Goal: Task Accomplishment & Management: Complete application form

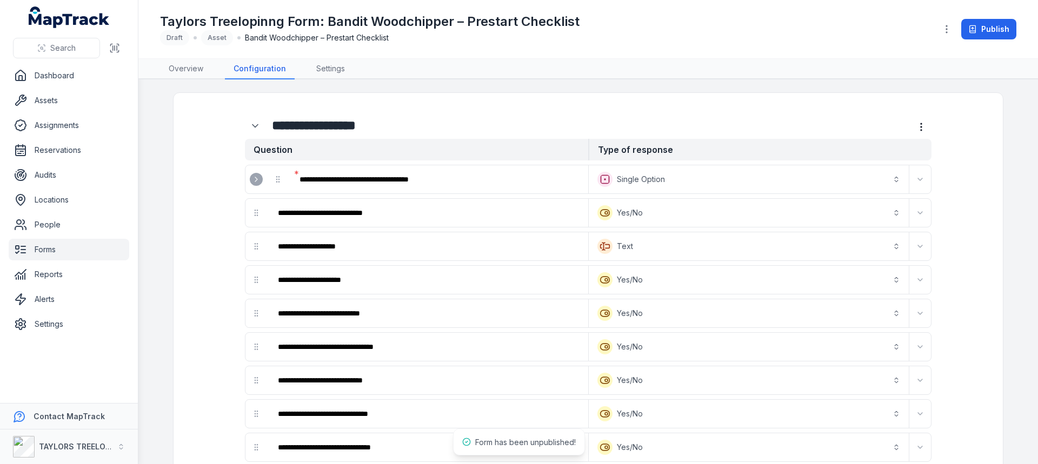
scroll to position [216, 0]
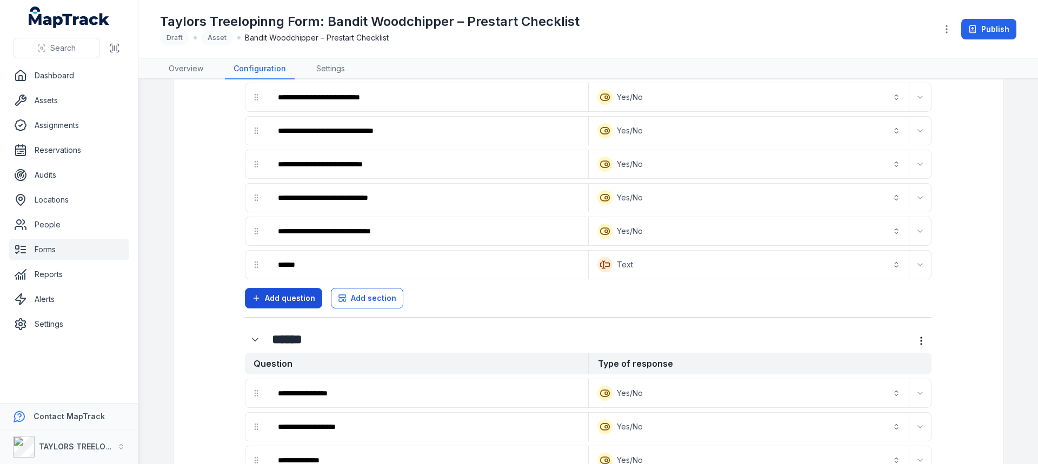
click at [296, 299] on span "Add question" at bounding box center [290, 298] width 50 height 11
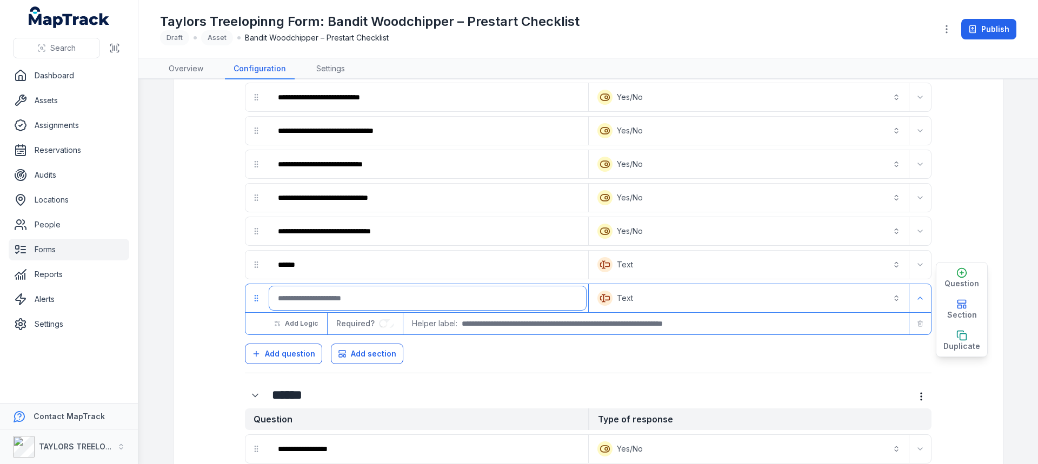
click at [304, 295] on input ":rv5:-form-item-label" at bounding box center [427, 298] width 317 height 24
type input "****"
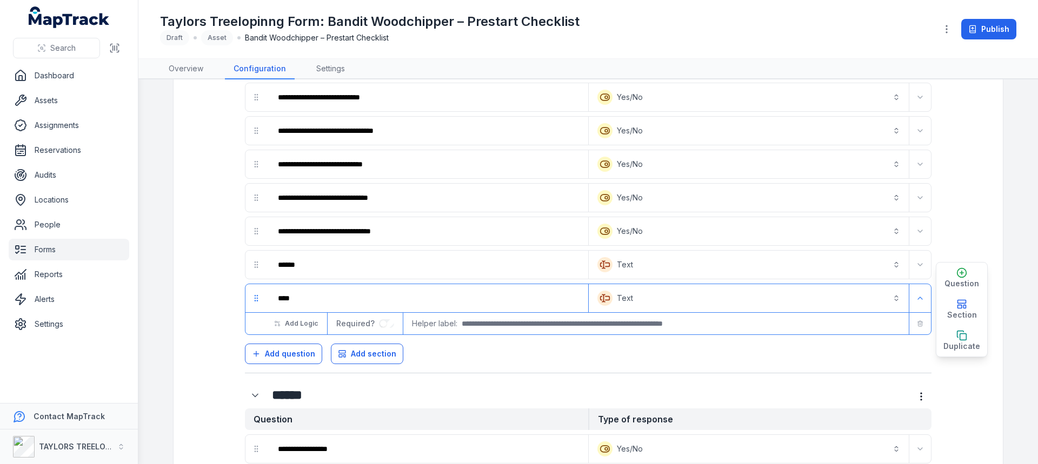
click at [918, 301] on icon "Expand" at bounding box center [920, 298] width 9 height 9
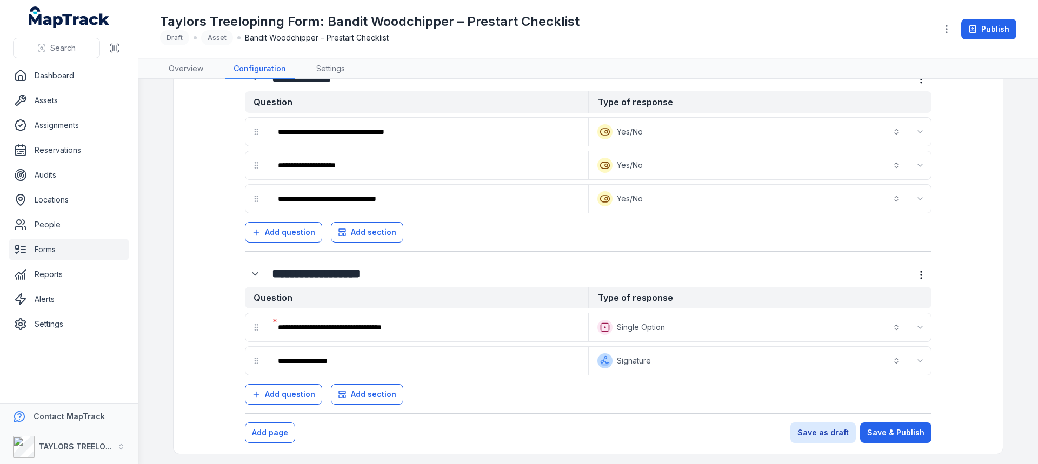
scroll to position [1040, 0]
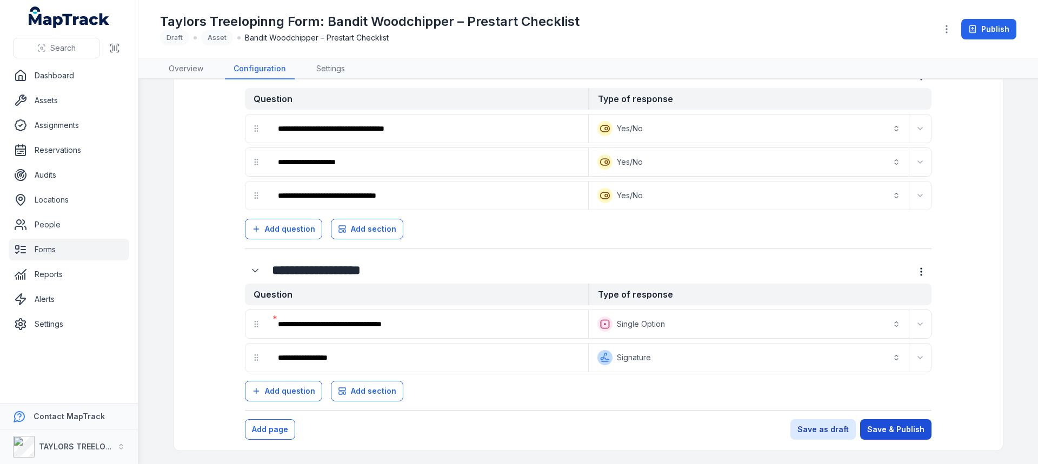
click at [895, 428] on button "Save & Publish" at bounding box center [895, 429] width 71 height 21
click at [895, 429] on button "Save & Publish" at bounding box center [895, 429] width 71 height 21
click at [45, 251] on link "Forms" at bounding box center [69, 250] width 121 height 22
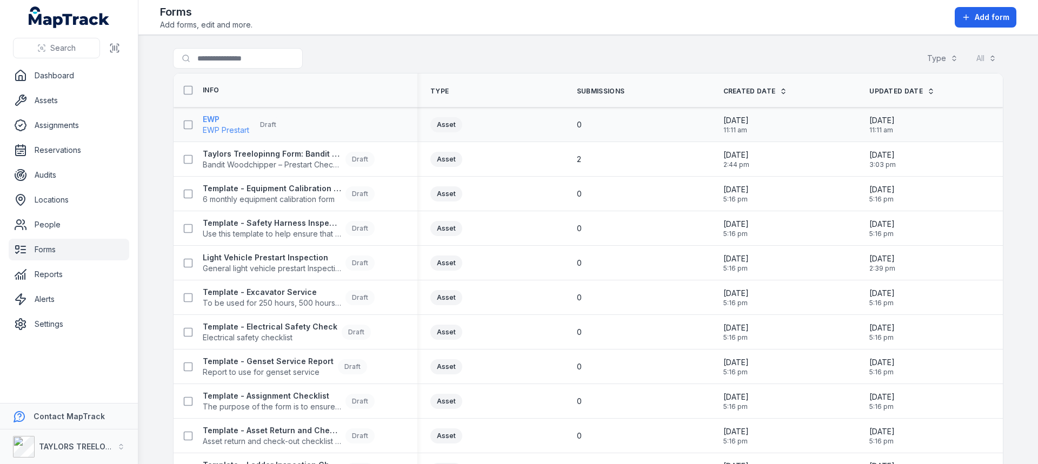
click at [209, 126] on span "EWP Prestart" at bounding box center [226, 130] width 46 height 11
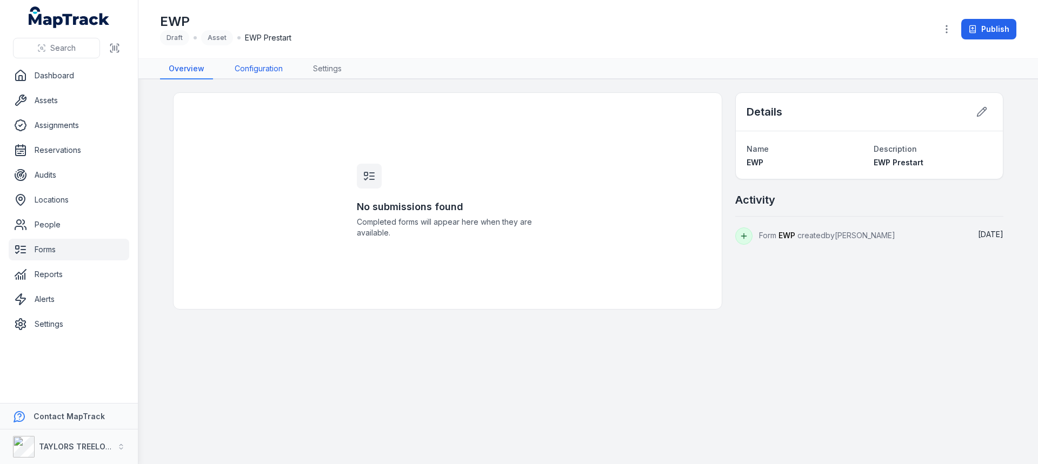
click at [251, 68] on link "Configuration" at bounding box center [258, 69] width 65 height 21
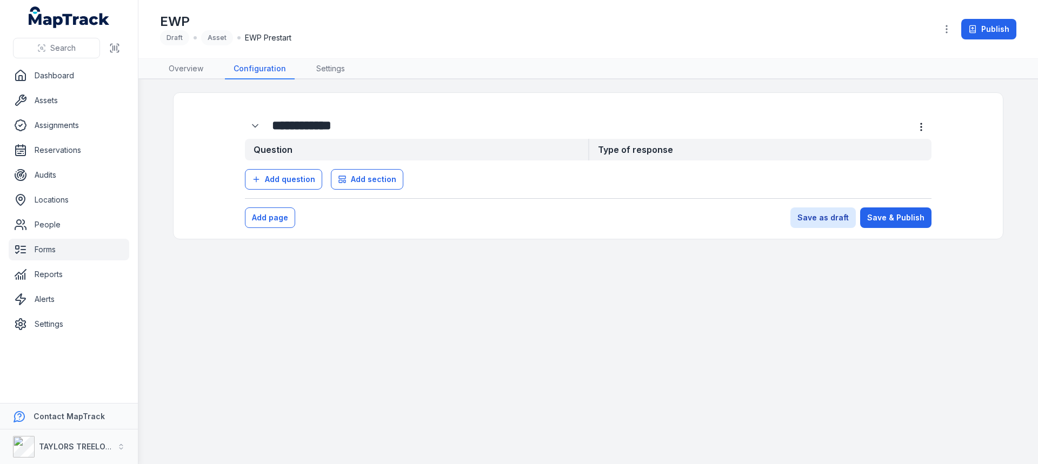
click at [40, 250] on link "Forms" at bounding box center [69, 250] width 121 height 22
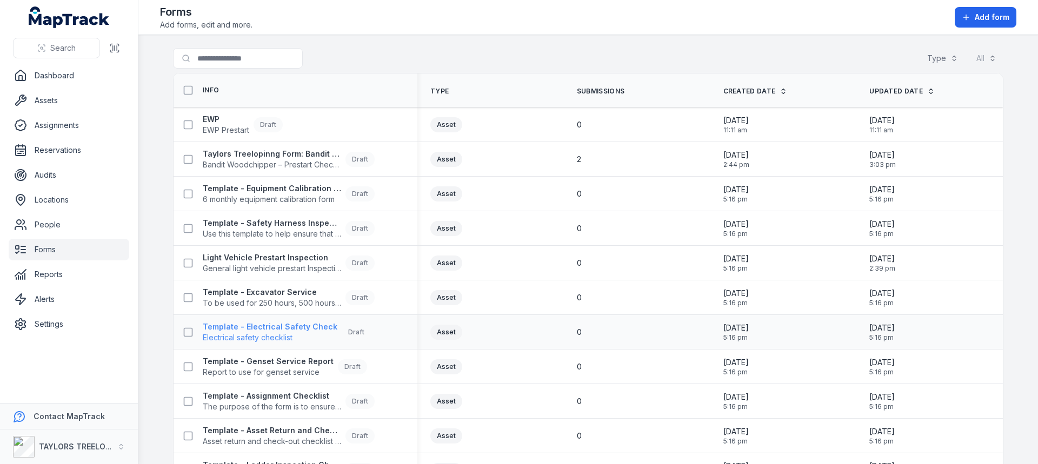
scroll to position [54, 0]
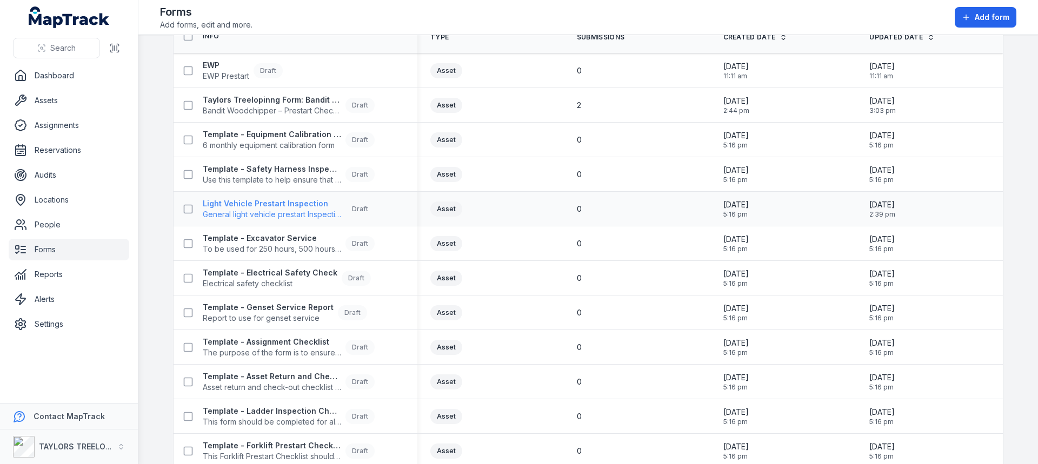
click at [276, 202] on strong "Light Vehicle Prestart Inspection" at bounding box center [272, 203] width 138 height 11
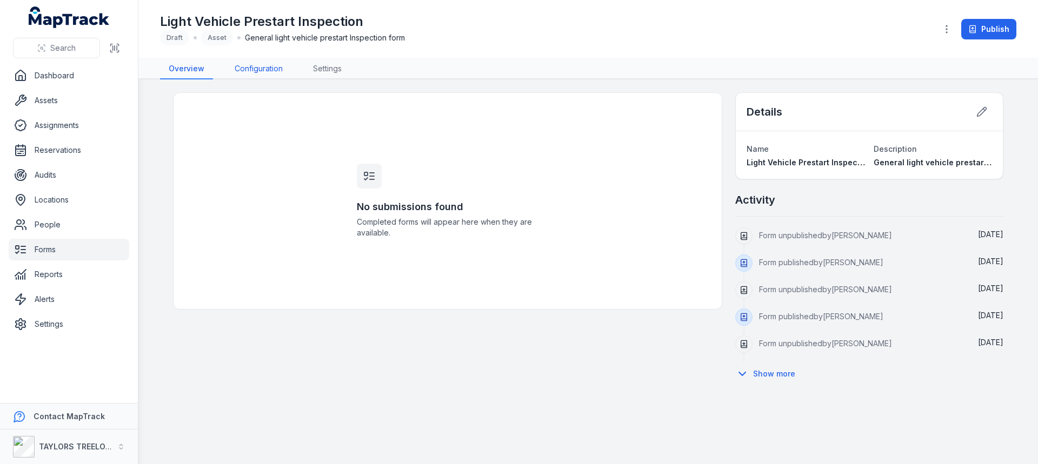
drag, startPoint x: 257, startPoint y: 65, endPoint x: 279, endPoint y: 58, distance: 23.1
click at [257, 65] on link "Configuration" at bounding box center [258, 69] width 65 height 21
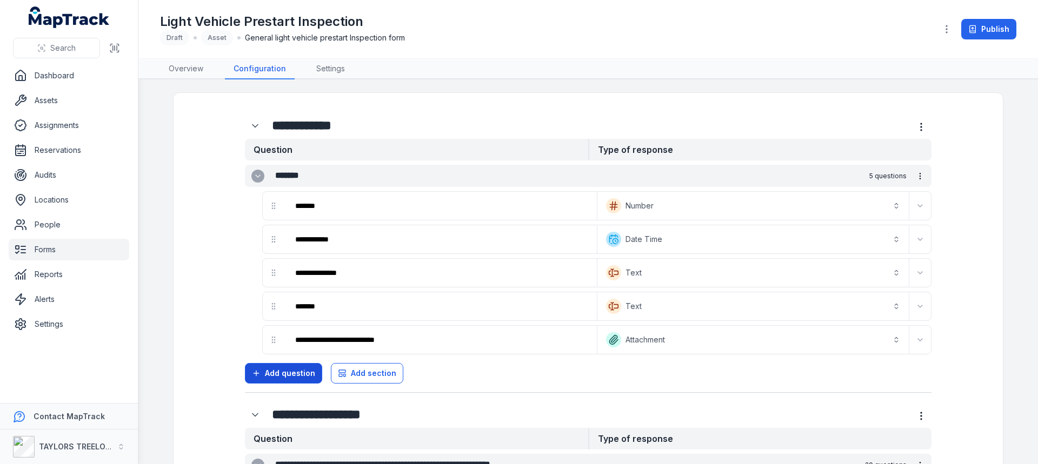
click at [276, 380] on button "Add question" at bounding box center [283, 373] width 77 height 21
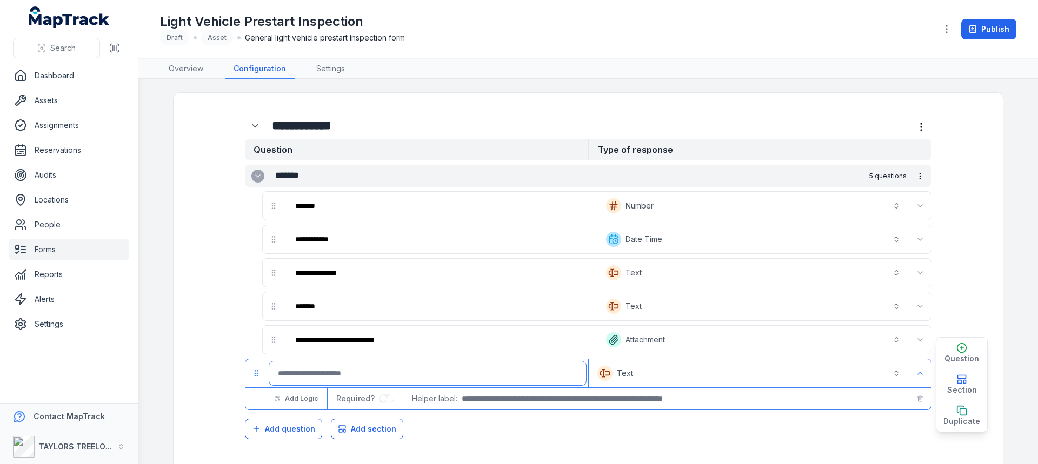
click at [354, 372] on input ":r1am:-form-item-label" at bounding box center [427, 374] width 317 height 24
type input "**********"
click at [638, 368] on button "Text *******" at bounding box center [749, 374] width 316 height 24
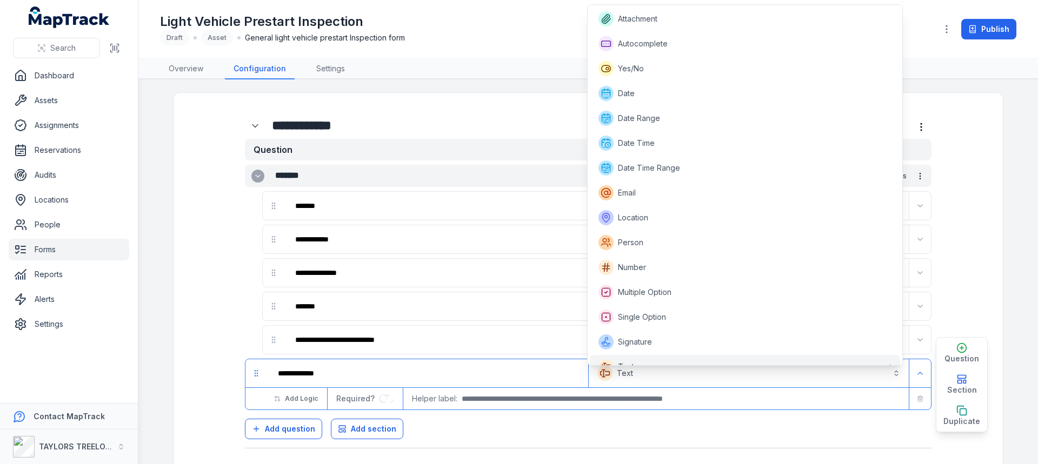
scroll to position [14, 0]
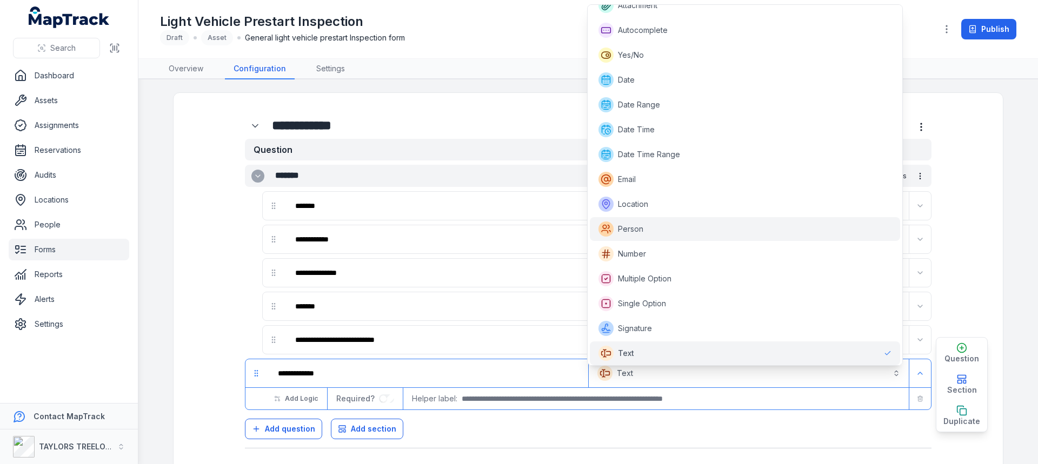
click at [630, 230] on span "Person" at bounding box center [630, 229] width 25 height 11
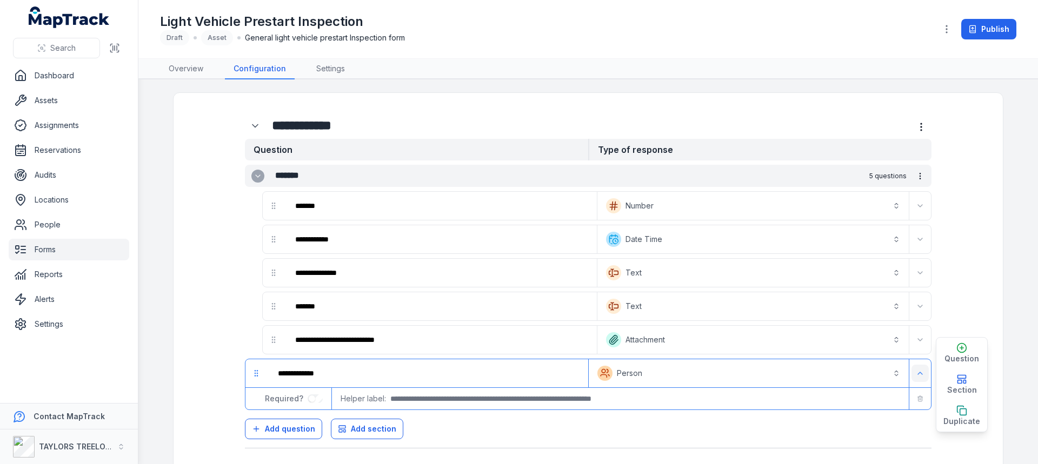
click at [916, 372] on icon "Expand" at bounding box center [920, 373] width 9 height 9
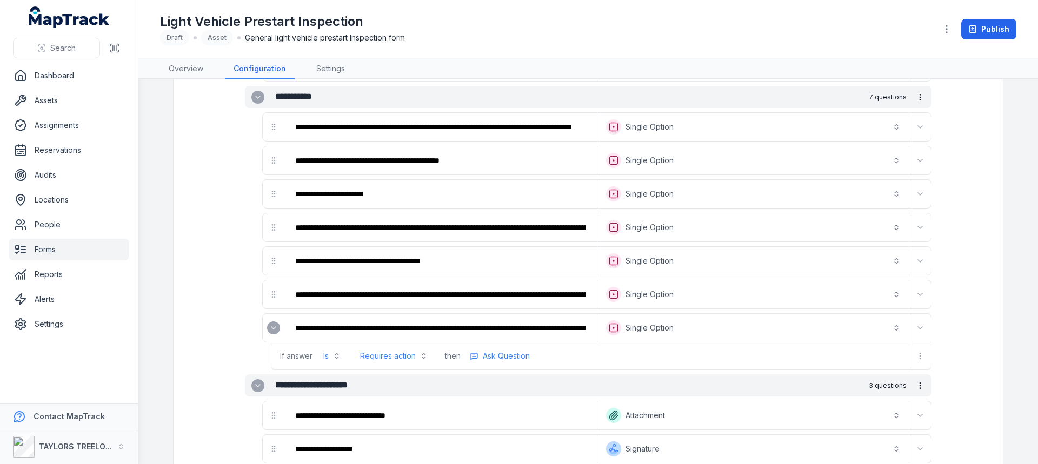
scroll to position [1573, 0]
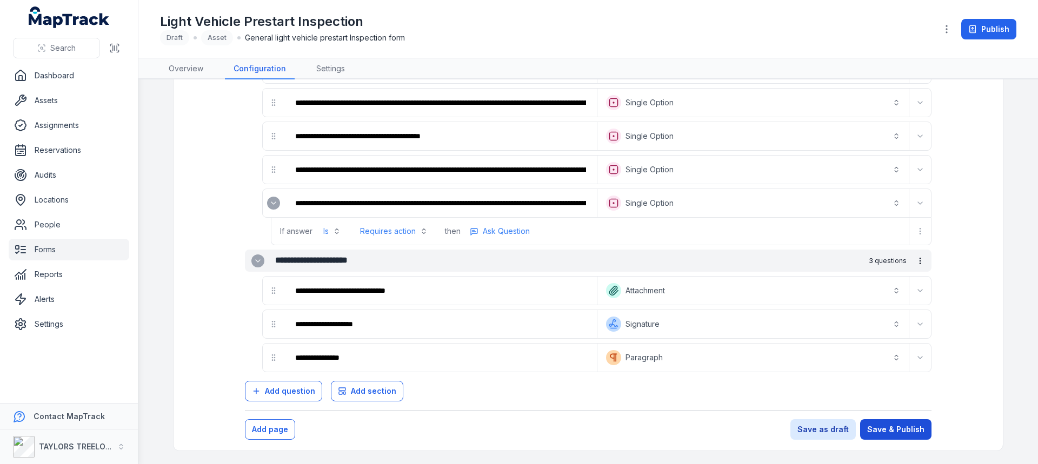
click at [895, 431] on button "Save & Publish" at bounding box center [895, 429] width 71 height 21
click at [896, 436] on button "Save & Publish" at bounding box center [895, 429] width 71 height 21
click at [829, 435] on button "Save as draft" at bounding box center [822, 429] width 65 height 21
click at [875, 431] on button "Save & Publish" at bounding box center [895, 429] width 71 height 21
click at [830, 433] on button "Save as draft" at bounding box center [822, 429] width 65 height 21
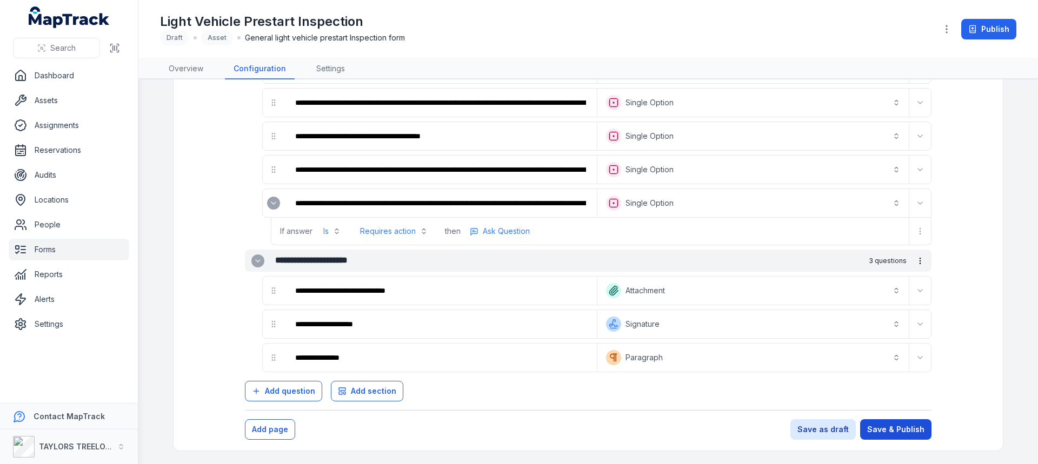
click at [881, 436] on button "Save & Publish" at bounding box center [895, 429] width 71 height 21
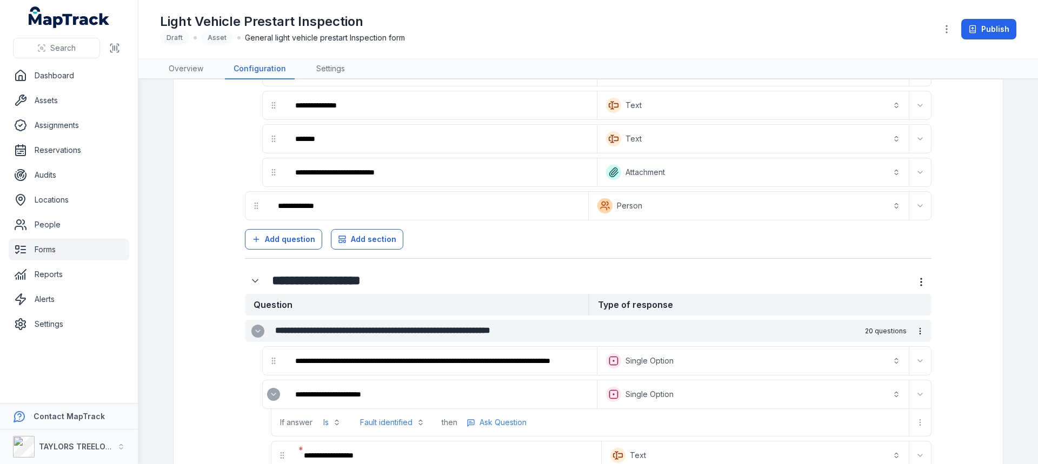
scroll to position [0, 0]
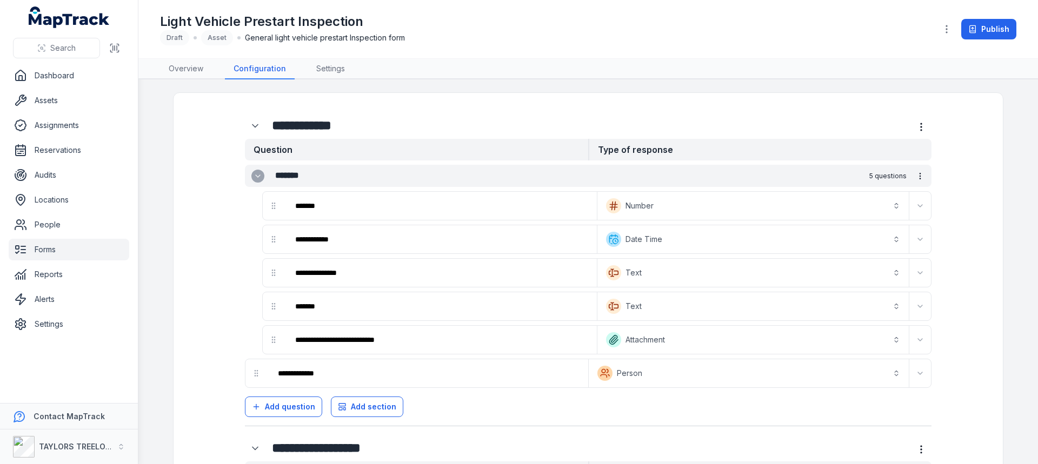
drag, startPoint x: 433, startPoint y: 405, endPoint x: 423, endPoint y: 402, distance: 10.3
click at [433, 404] on div "Add question Add section" at bounding box center [588, 404] width 686 height 25
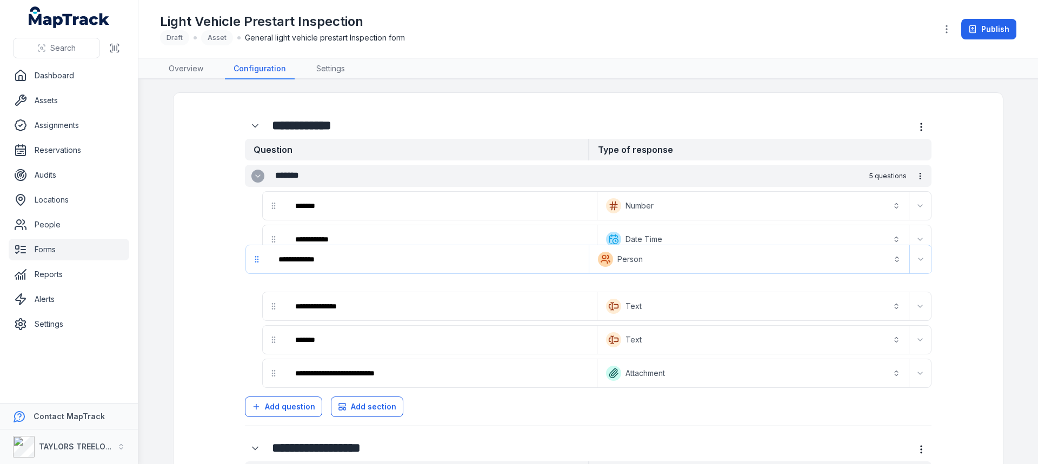
drag, startPoint x: 253, startPoint y: 376, endPoint x: 258, endPoint y: 258, distance: 117.4
click at [258, 258] on div "**********" at bounding box center [588, 276] width 686 height 223
click at [993, 28] on button "Publish" at bounding box center [988, 29] width 55 height 21
